Goal: Navigation & Orientation: Understand site structure

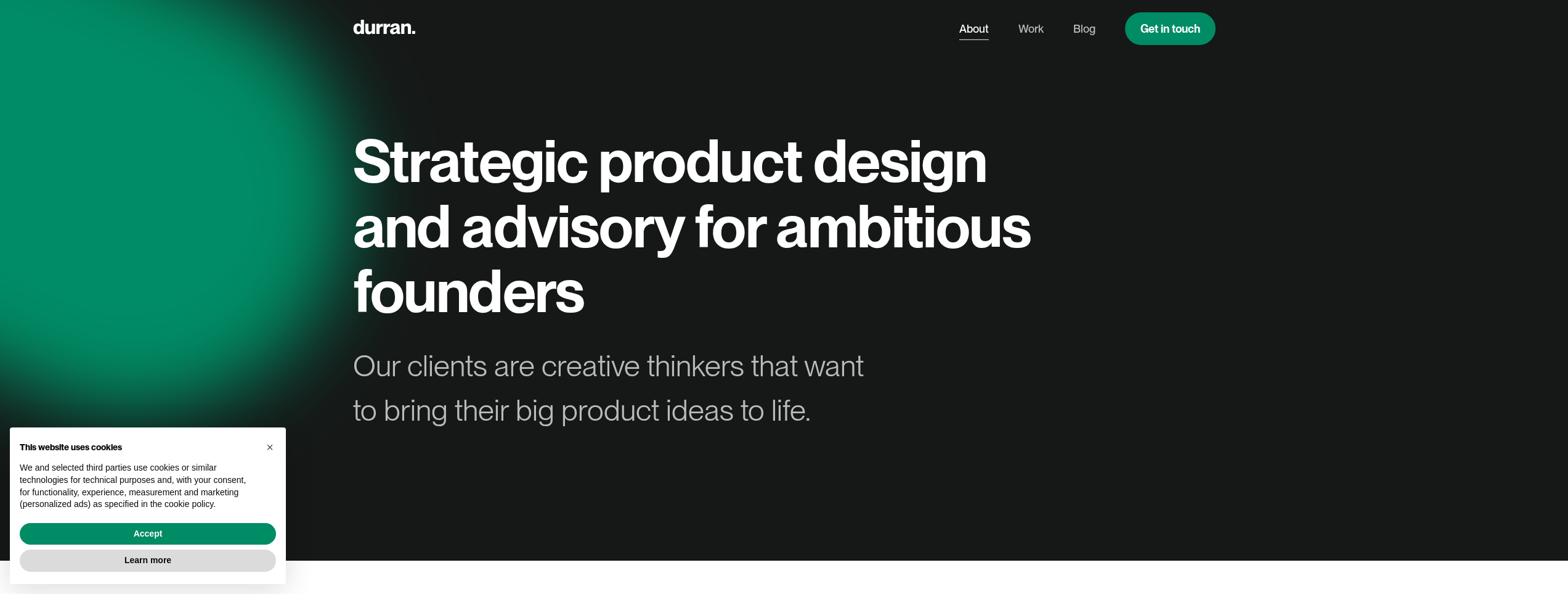
click at [974, 31] on link "About" at bounding box center [973, 29] width 29 height 24
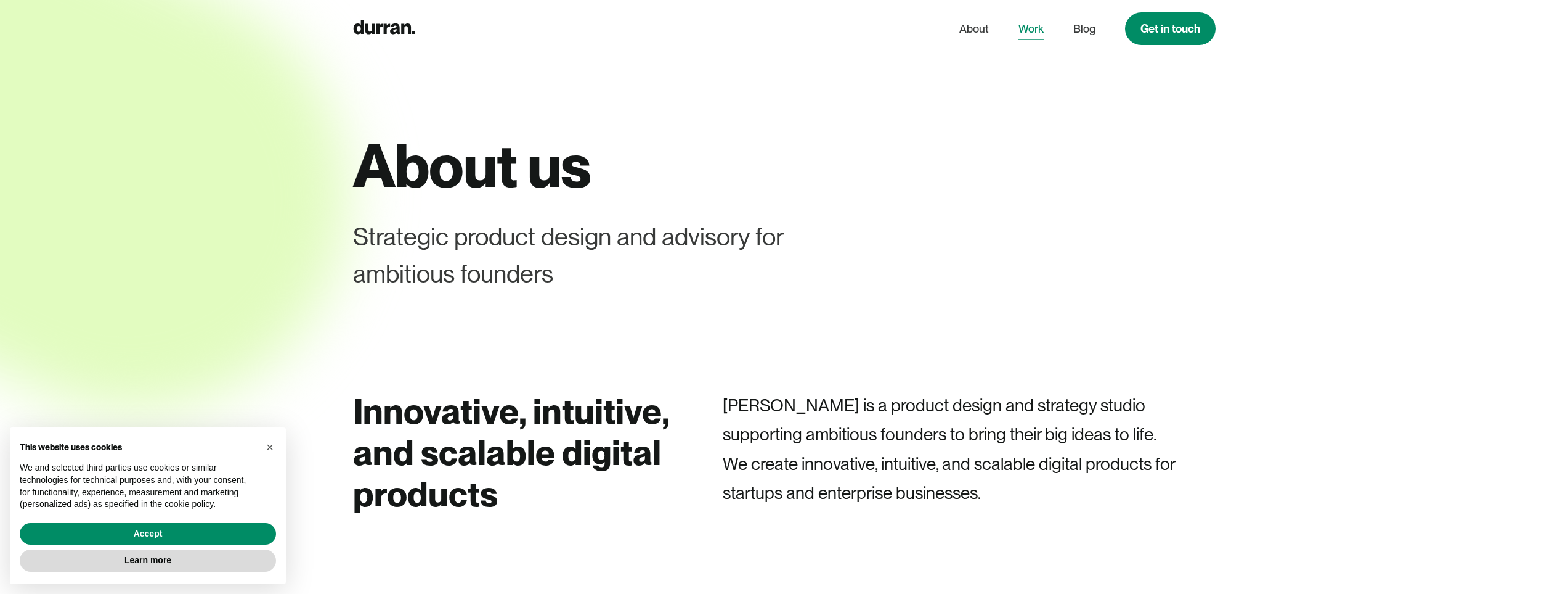
click at [1037, 24] on link "Work" at bounding box center [1031, 29] width 25 height 24
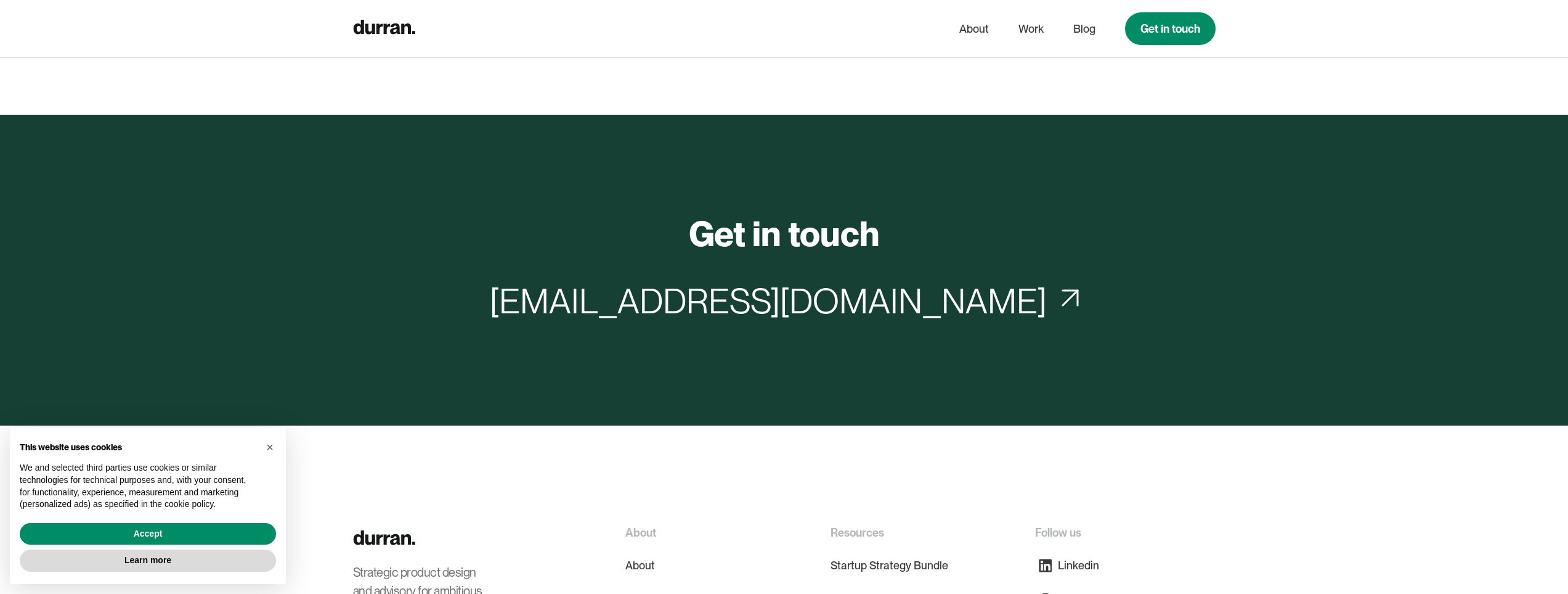
scroll to position [4691, 0]
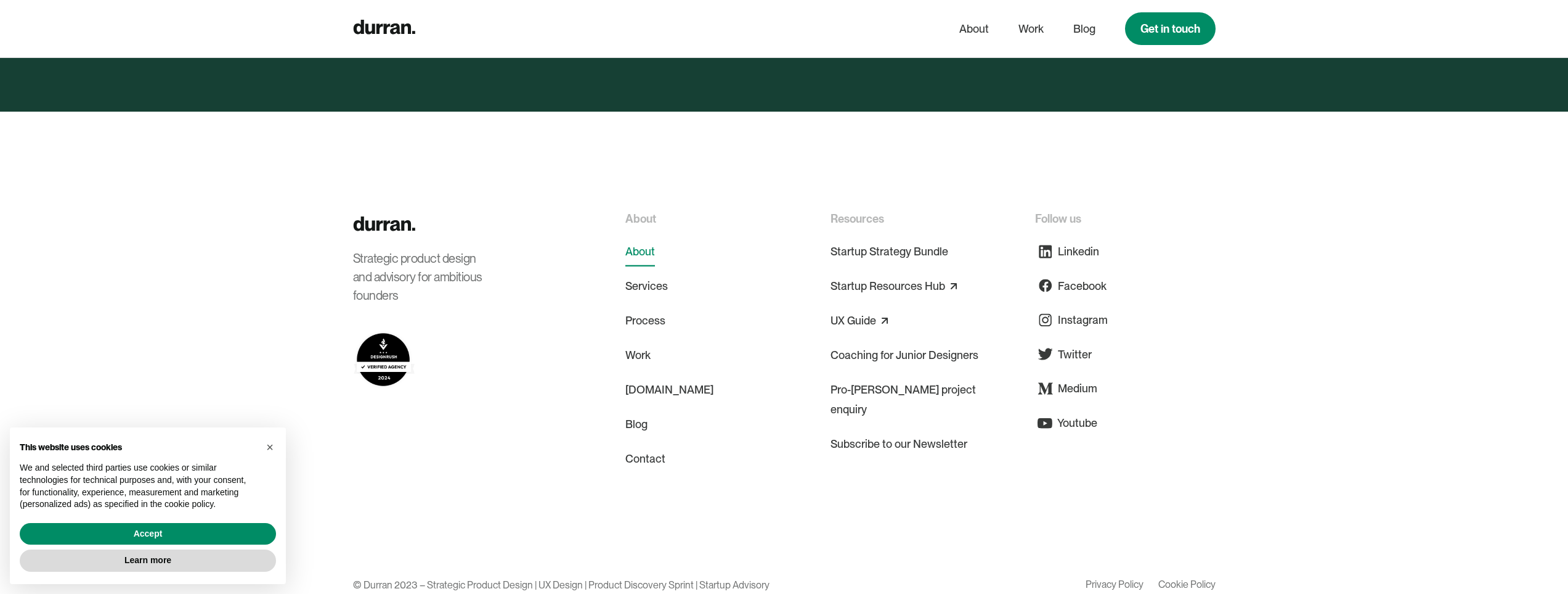
click at [642, 237] on link "About" at bounding box center [640, 251] width 29 height 29
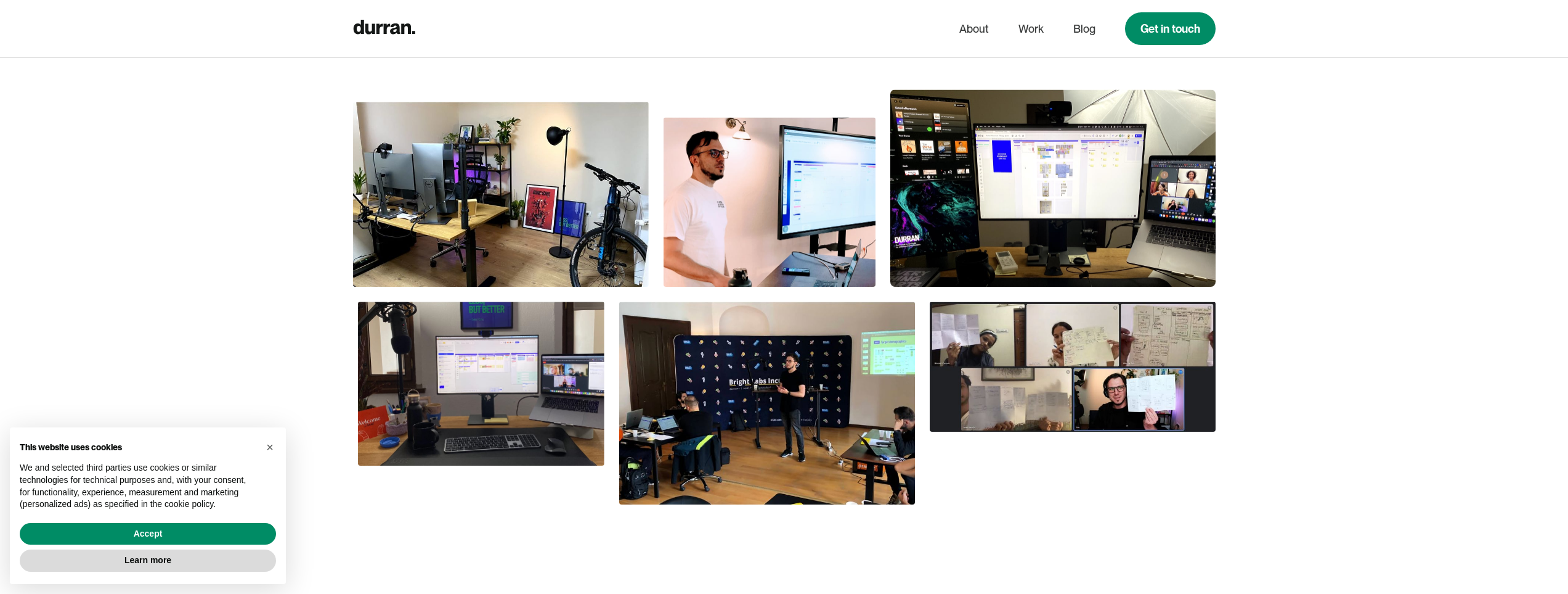
scroll to position [925, 0]
